Goal: Task Accomplishment & Management: Manage account settings

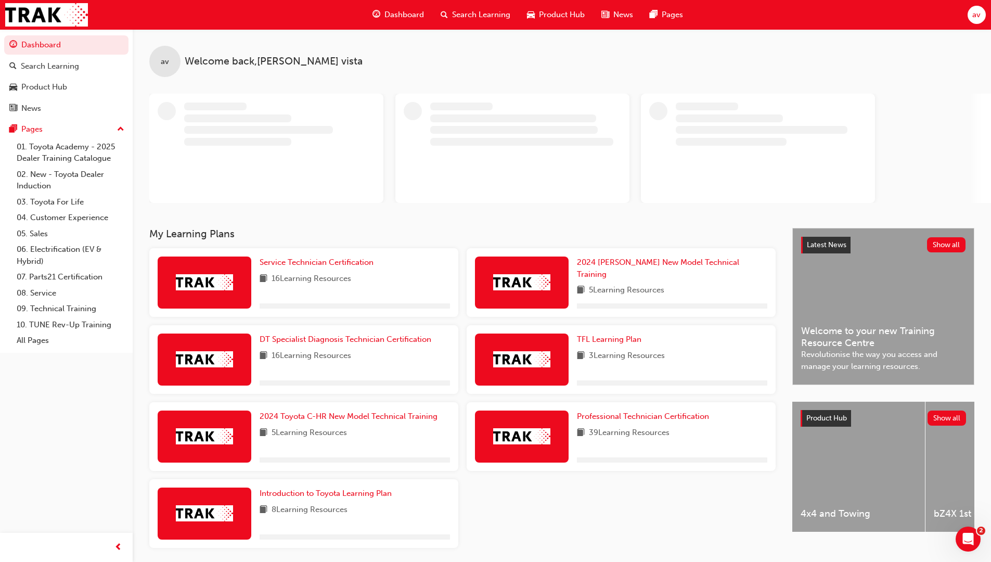
click at [978, 19] on span "av" at bounding box center [976, 15] width 8 height 12
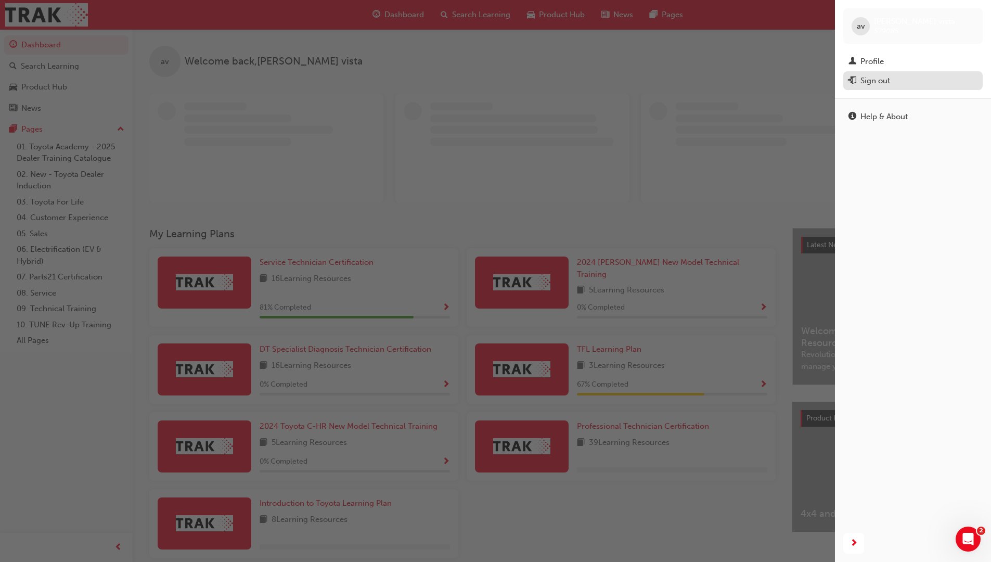
click at [884, 82] on div "Sign out" at bounding box center [876, 81] width 30 height 12
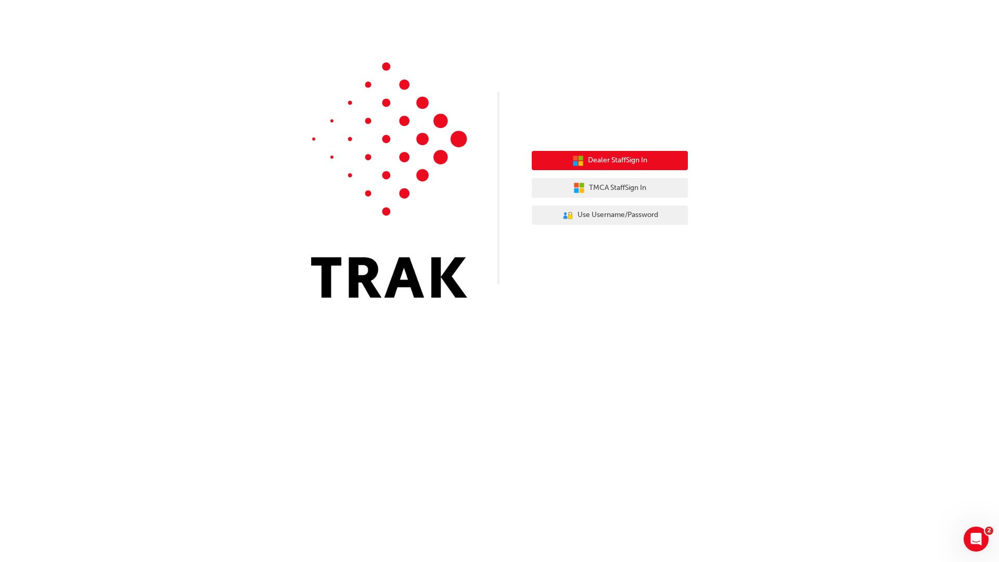
click at [588, 163] on span "Dealer Staff Sign In" at bounding box center [617, 161] width 59 height 12
